Goal: Task Accomplishment & Management: Understand process/instructions

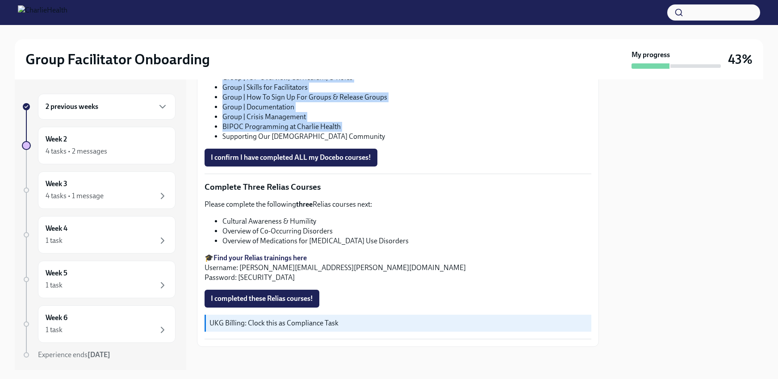
scroll to position [629, 0]
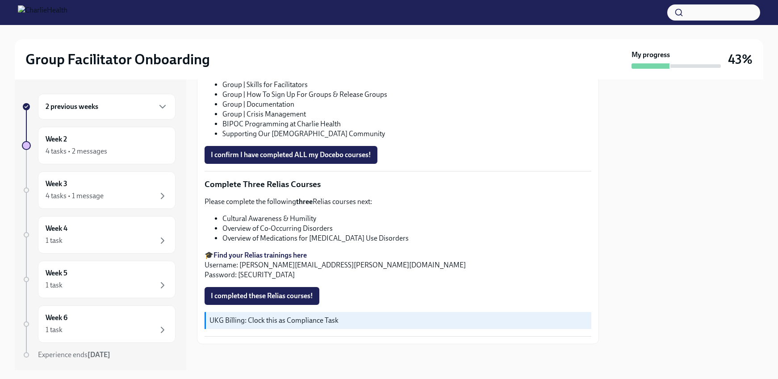
click at [528, 361] on div at bounding box center [398, 358] width 402 height 29
click at [769, 257] on div "Group Facilitator Onboarding My progress 43% 2 previous weeks Week 2 4 tasks • …" at bounding box center [389, 197] width 778 height 345
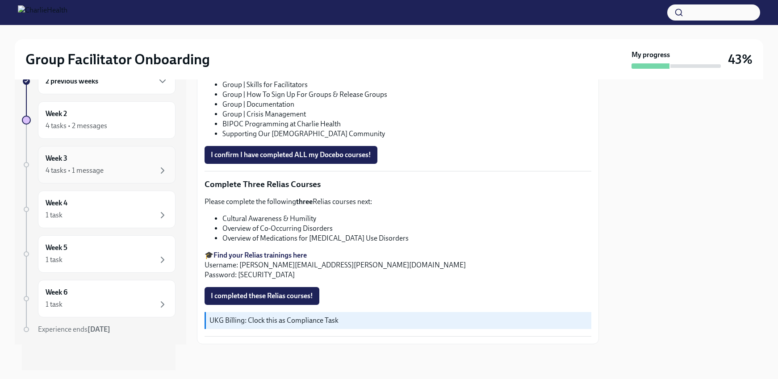
click at [134, 163] on div "Week 3 4 tasks • 1 message" at bounding box center [107, 165] width 122 height 22
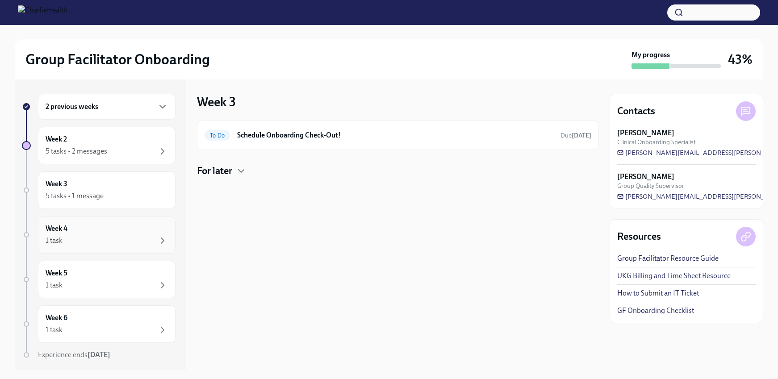
click at [79, 246] on div "1 task" at bounding box center [107, 240] width 122 height 11
click at [81, 184] on div "Week 3 5 tasks • 1 message" at bounding box center [107, 190] width 122 height 22
click at [245, 177] on div "For later" at bounding box center [398, 170] width 402 height 13
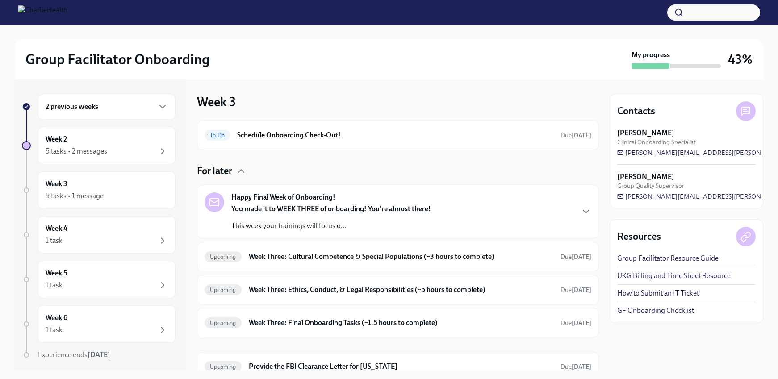
click at [655, 136] on strong "[PERSON_NAME]" at bounding box center [645, 133] width 57 height 10
drag, startPoint x: 655, startPoint y: 136, endPoint x: 661, endPoint y: 147, distance: 13.0
click at [661, 147] on div "[PERSON_NAME] Clinical Onboarding Specialist [PERSON_NAME][EMAIL_ADDRESS][PERSO…" at bounding box center [686, 142] width 139 height 29
click at [661, 144] on span "Clinical Onboarding Specialist" at bounding box center [656, 142] width 79 height 8
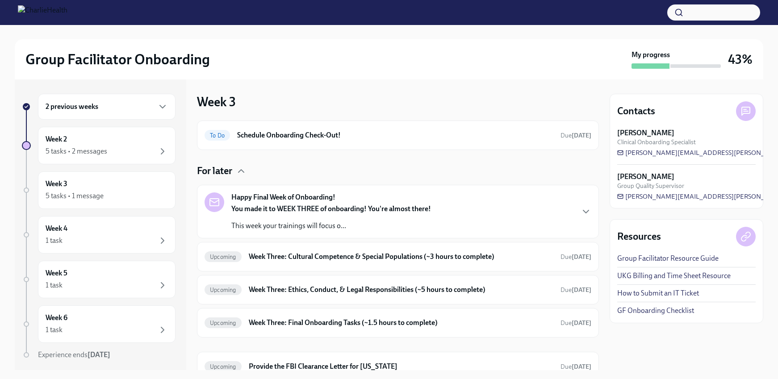
drag, startPoint x: 633, startPoint y: 132, endPoint x: 637, endPoint y: 128, distance: 5.7
click at [633, 131] on strong "[PERSON_NAME]" at bounding box center [645, 133] width 57 height 10
drag, startPoint x: 637, startPoint y: 128, endPoint x: 698, endPoint y: 144, distance: 63.2
click at [698, 144] on div "[PERSON_NAME] Clinical Onboarding Specialist" at bounding box center [686, 137] width 139 height 18
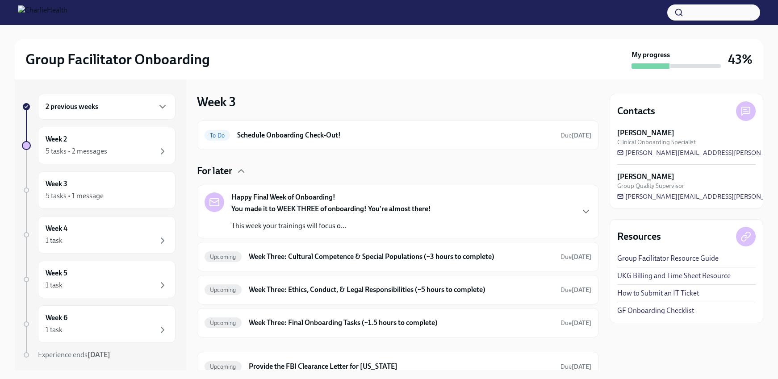
click at [697, 142] on div "[PERSON_NAME] Clinical Onboarding Specialist" at bounding box center [686, 137] width 139 height 18
drag, startPoint x: 697, startPoint y: 142, endPoint x: 661, endPoint y: 131, distance: 38.1
click at [661, 131] on div "[PERSON_NAME] Clinical Onboarding Specialist" at bounding box center [686, 137] width 139 height 18
click at [661, 131] on strong "[PERSON_NAME]" at bounding box center [645, 133] width 57 height 10
